Goal: Use online tool/utility: Utilize a website feature to perform a specific function

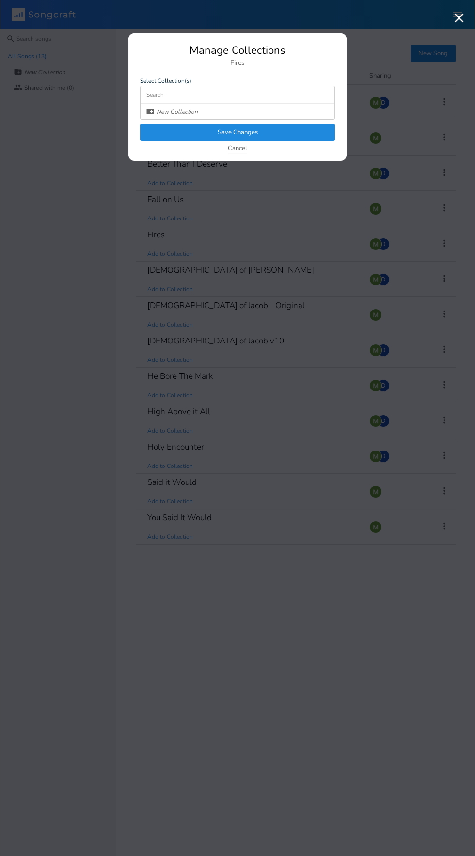
click at [235, 148] on button "Cancel" at bounding box center [237, 149] width 19 height 8
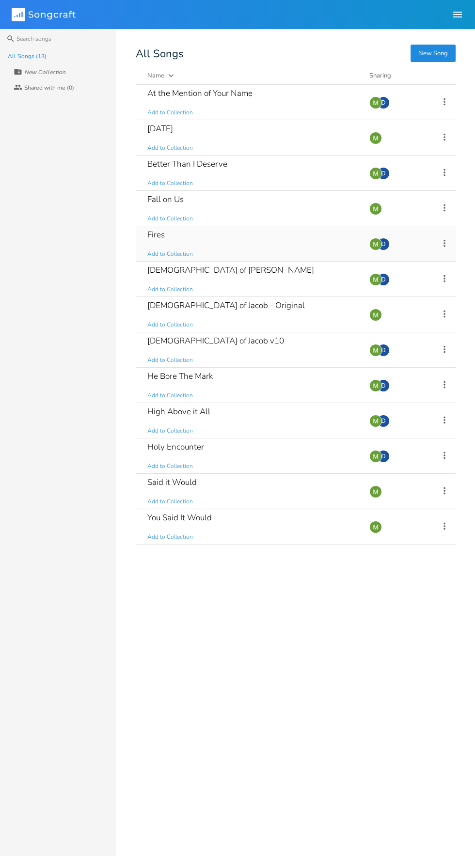
click at [155, 235] on div "Fires" at bounding box center [155, 235] width 17 height 8
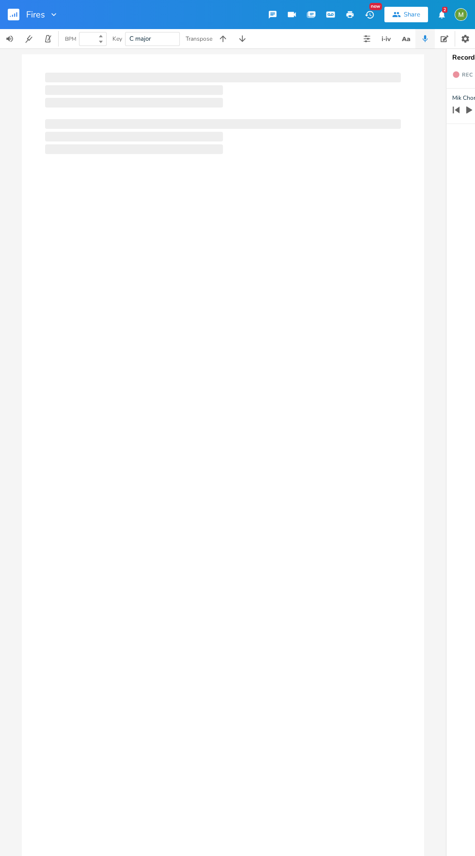
type input "100"
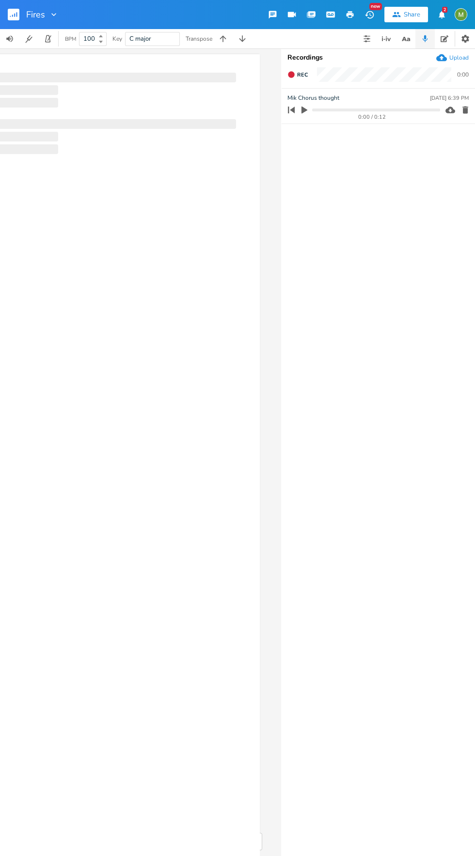
click at [303, 112] on icon "button" at bounding box center [304, 110] width 9 height 9
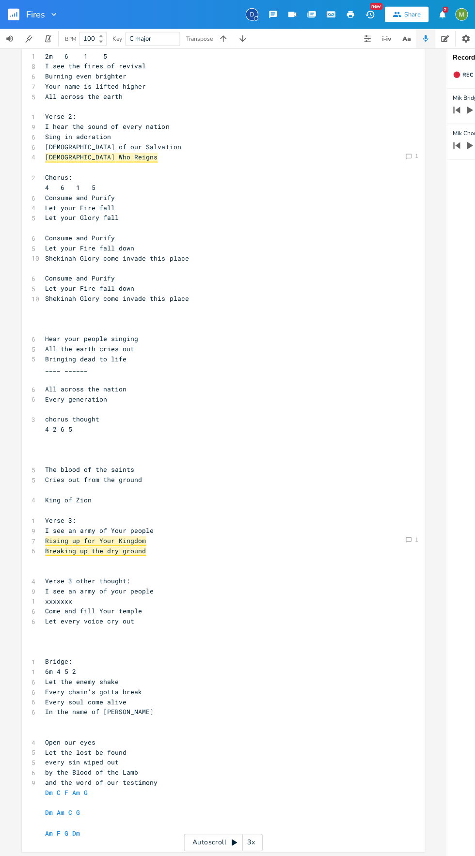
scroll to position [16, 0]
